Goal: Task Accomplishment & Management: Manage account settings

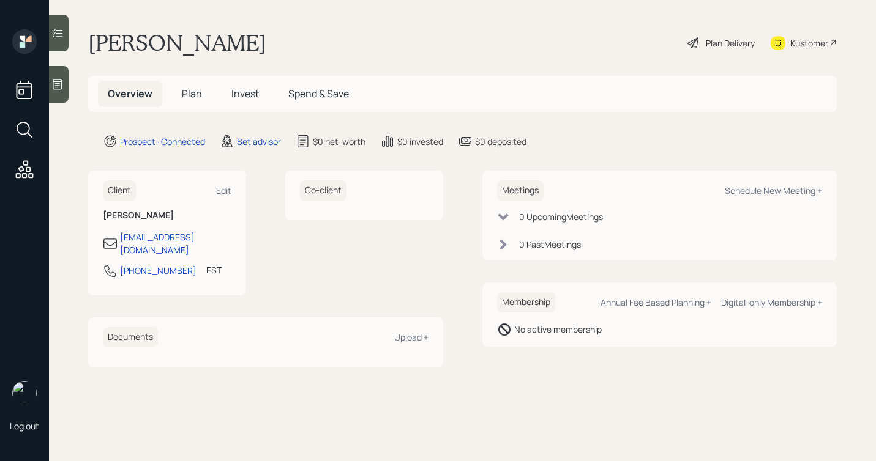
click at [65, 87] on div at bounding box center [59, 84] width 20 height 37
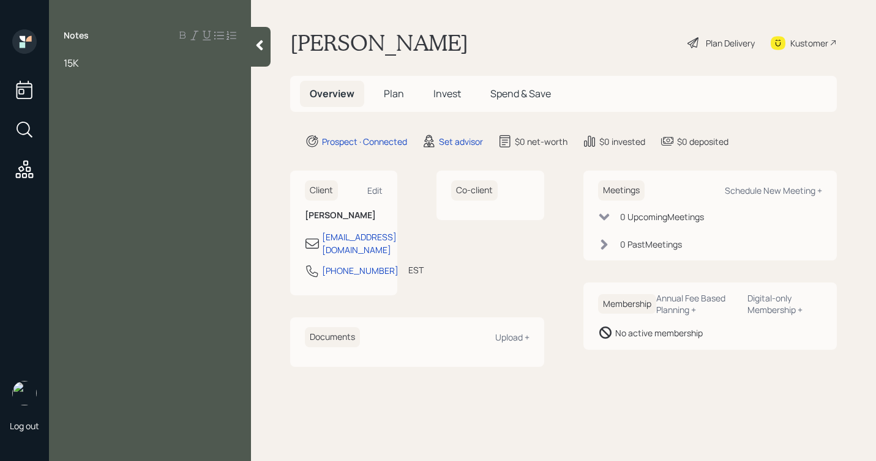
click at [66, 64] on span "15K" at bounding box center [71, 62] width 15 height 13
click at [84, 54] on div "Notes 15K" at bounding box center [150, 237] width 202 height 417
click at [71, 54] on div "Notes 15K" at bounding box center [150, 237] width 202 height 417
click at [64, 61] on div at bounding box center [150, 62] width 173 height 13
click at [65, 91] on span "15K" at bounding box center [71, 89] width 15 height 13
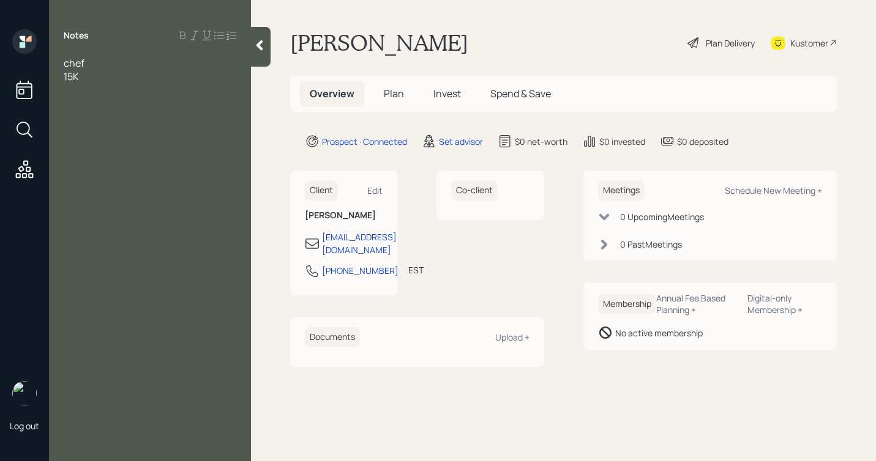
click at [85, 72] on div "15K" at bounding box center [150, 76] width 173 height 13
click at [65, 63] on span "chef" at bounding box center [74, 62] width 21 height 13
click at [90, 56] on div at bounding box center [150, 62] width 173 height 13
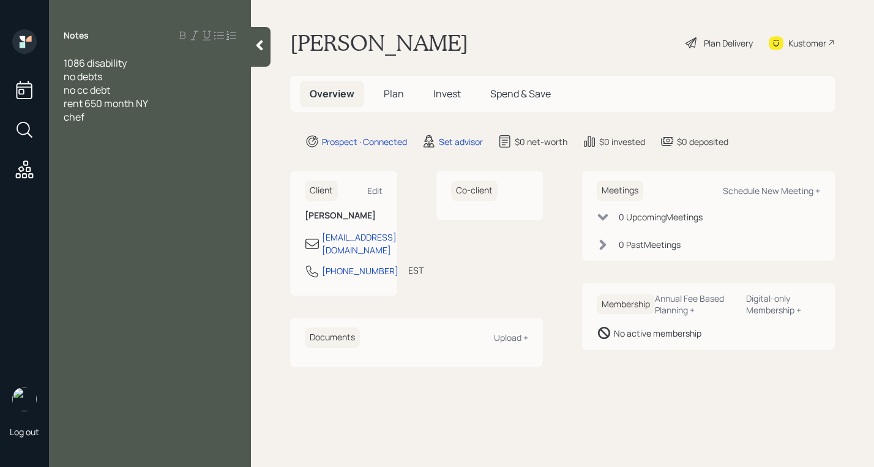
click at [65, 63] on span "1086 disability" at bounding box center [95, 62] width 63 height 13
click at [91, 47] on div "Notes 1086 disability no debts no cc debt rent 650 month NY chef" at bounding box center [150, 240] width 202 height 423
click at [94, 50] on div "Notes 1086 disability no debts no cc debt rent 650 month NY chef" at bounding box center [150, 240] width 202 height 423
click at [91, 52] on div "Notes 1086 disability no debts no cc debt rent 650 month NY chef" at bounding box center [150, 240] width 202 height 423
click at [116, 140] on div at bounding box center [150, 143] width 173 height 13
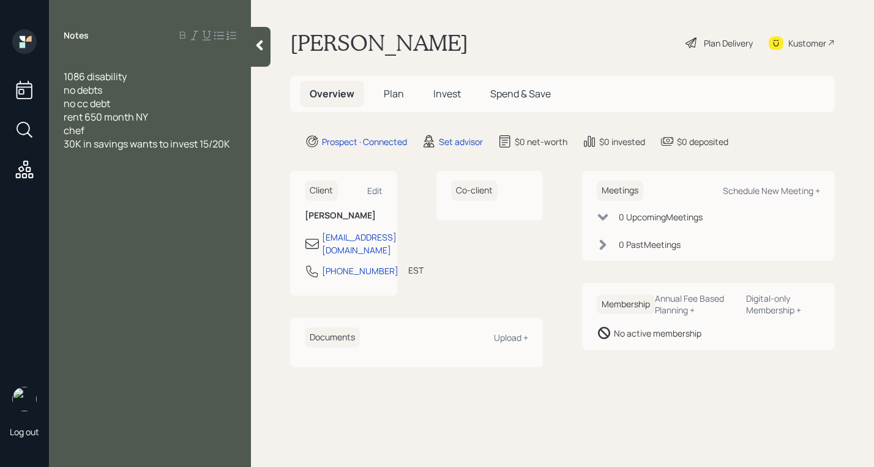
click at [209, 142] on span "30K in savings wants to invest 15/20K" at bounding box center [147, 143] width 166 height 13
click at [223, 143] on div "30K in savings wants to invest 15K /20K" at bounding box center [150, 150] width 173 height 27
click at [64, 155] on span "30K in savings wants to invest 15K /20K" at bounding box center [140, 150] width 153 height 27
click at [241, 140] on div "1086 disability no debts no cc debt rent 650 month NY chef 30K in savings wants…" at bounding box center [150, 110] width 202 height 108
click at [240, 142] on div "1086 disability no debts no cc debt rent 650 month NY chef 30K in savings wants…" at bounding box center [150, 110] width 202 height 108
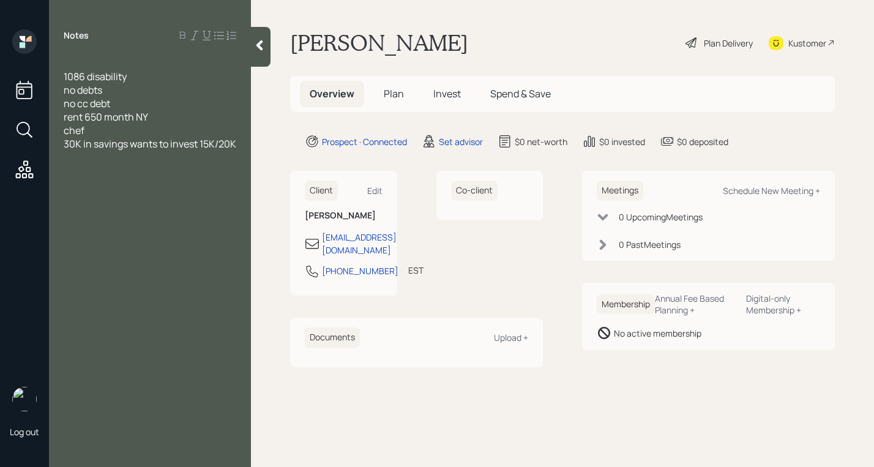
click at [234, 145] on span "30K in savings wants to invest 15K/20K" at bounding box center [150, 143] width 173 height 13
click at [73, 58] on div at bounding box center [150, 62] width 173 height 13
drag, startPoint x: 95, startPoint y: 131, endPoint x: 1, endPoint y: 128, distance: 94.3
click at [1, 128] on div "Log out Notes 56 1086 disability no debts no cc debt rent 650 month NY chef 30K…" at bounding box center [437, 233] width 874 height 467
click at [238, 131] on div "56 1086 disability no debts no cc debt rent 650 month NY 30K in savings wants t…" at bounding box center [150, 110] width 202 height 108
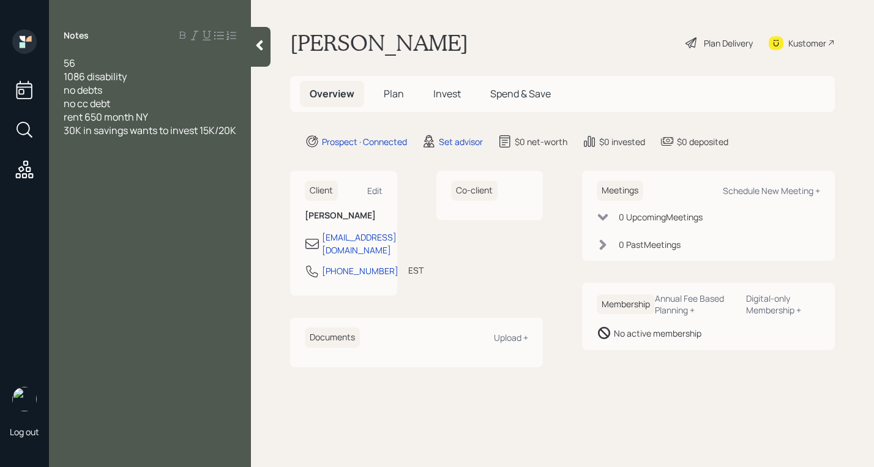
click at [239, 128] on div "56 1086 disability no debts no cc debt rent 650 month NY 30K in savings wants t…" at bounding box center [150, 110] width 202 height 108
click at [237, 132] on div "56 1086 disability no debts no cc debt rent 650 month NY 30K in savings wants t…" at bounding box center [150, 110] width 202 height 108
click at [236, 130] on div "30K in savings wants to invest 15K/20K" at bounding box center [150, 130] width 173 height 13
click at [507, 311] on div "Client Edit [PERSON_NAME] [EMAIL_ADDRESS][DOMAIN_NAME] [PHONE_NUMBER] EST Curre…" at bounding box center [416, 269] width 253 height 196
click at [760, 195] on div "Schedule New Meeting +" at bounding box center [771, 191] width 97 height 12
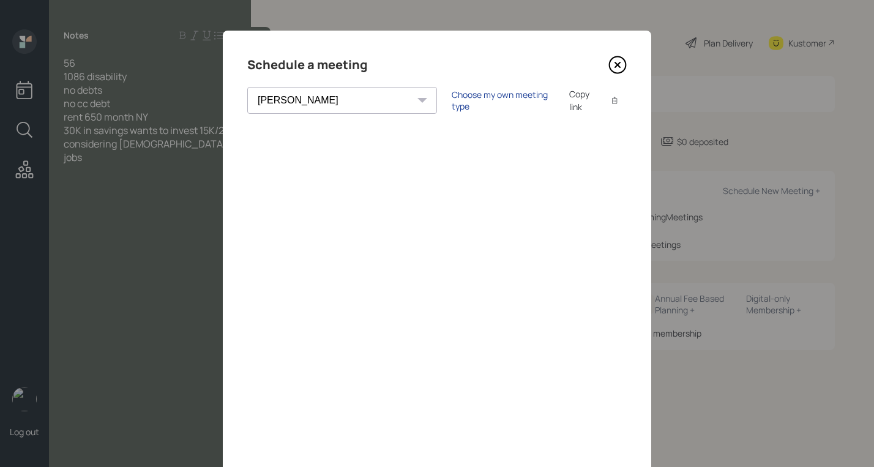
click at [466, 100] on div "Choose my own meeting type" at bounding box center [503, 100] width 103 height 23
click at [294, 103] on select "[PERSON_NAME] [PERSON_NAME] [PERSON_NAME] [PERSON_NAME] [PERSON_NAME] [PERSON_N…" at bounding box center [352, 100] width 211 height 27
select select "b1d8ea90-abcc-42aa-86cc-4f33a132aacc"
click at [247, 87] on select "[PERSON_NAME] [PERSON_NAME] [PERSON_NAME] [PERSON_NAME] [PERSON_NAME] [PERSON_N…" at bounding box center [352, 100] width 211 height 27
click at [611, 65] on icon at bounding box center [617, 65] width 18 height 18
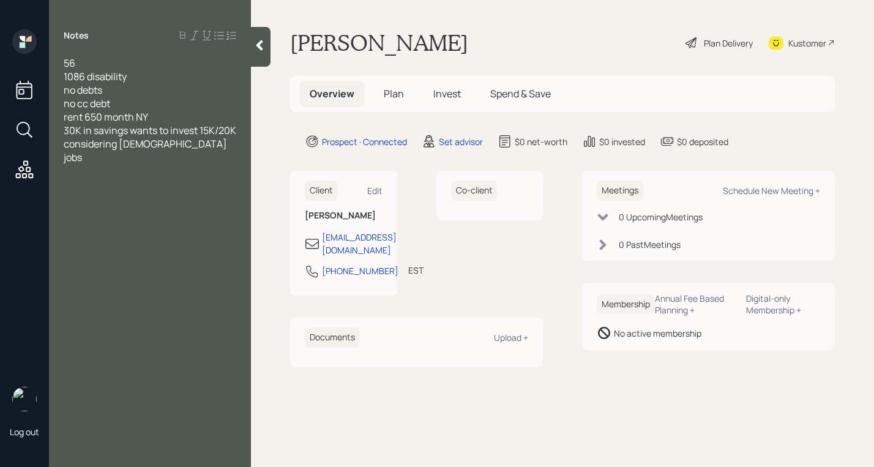
click at [174, 81] on div "1086 disability" at bounding box center [150, 76] width 173 height 13
click at [157, 75] on span "1086 disability (VA oe SSDI)" at bounding box center [124, 76] width 121 height 13
click at [187, 75] on div "1086 disability (VA or SSDI)" at bounding box center [150, 76] width 173 height 13
click at [225, 145] on div "considering [DEMOGRAPHIC_DATA] jobs" at bounding box center [150, 150] width 173 height 27
